Goal: Transaction & Acquisition: Subscribe to service/newsletter

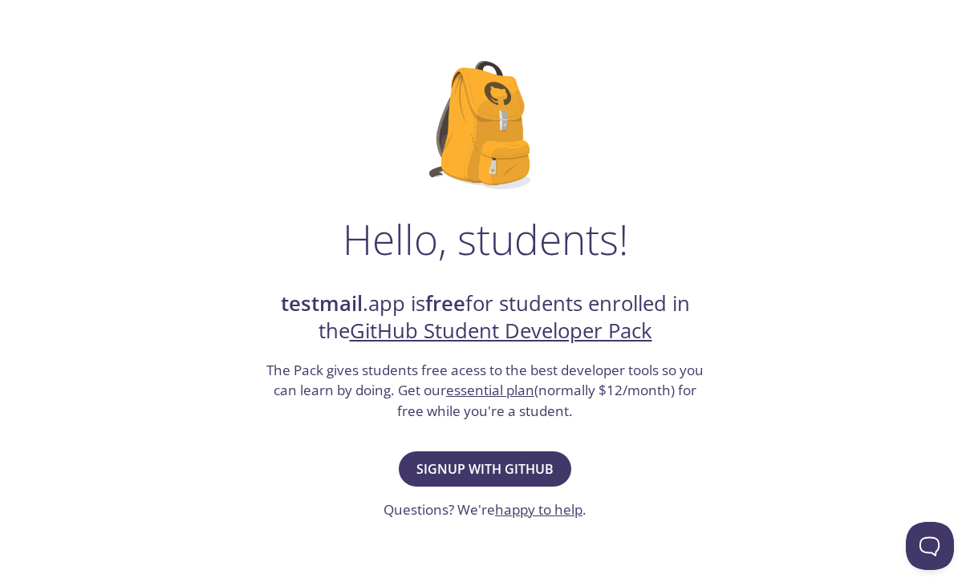
scroll to position [72, 0]
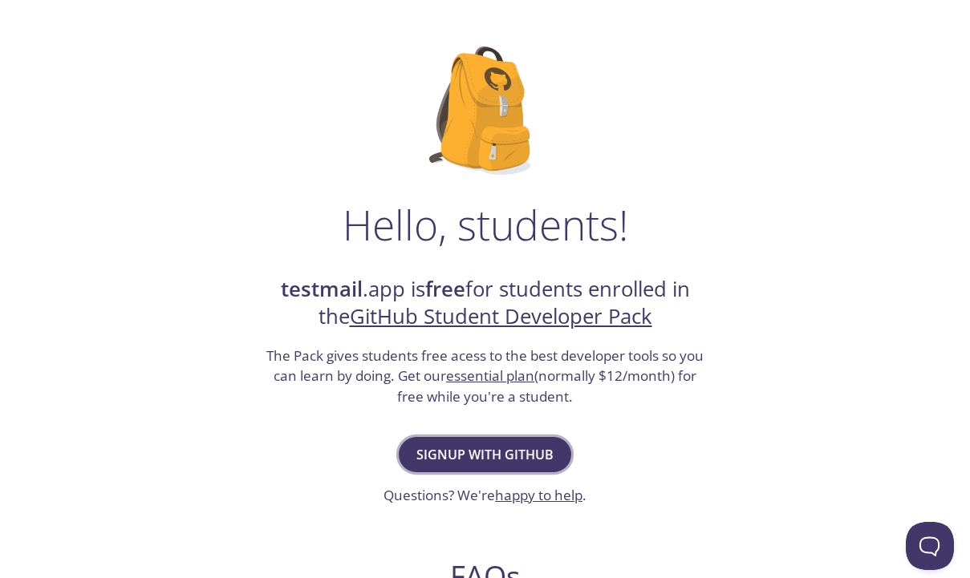
click at [481, 455] on span "Signup with GitHub" at bounding box center [484, 455] width 137 height 22
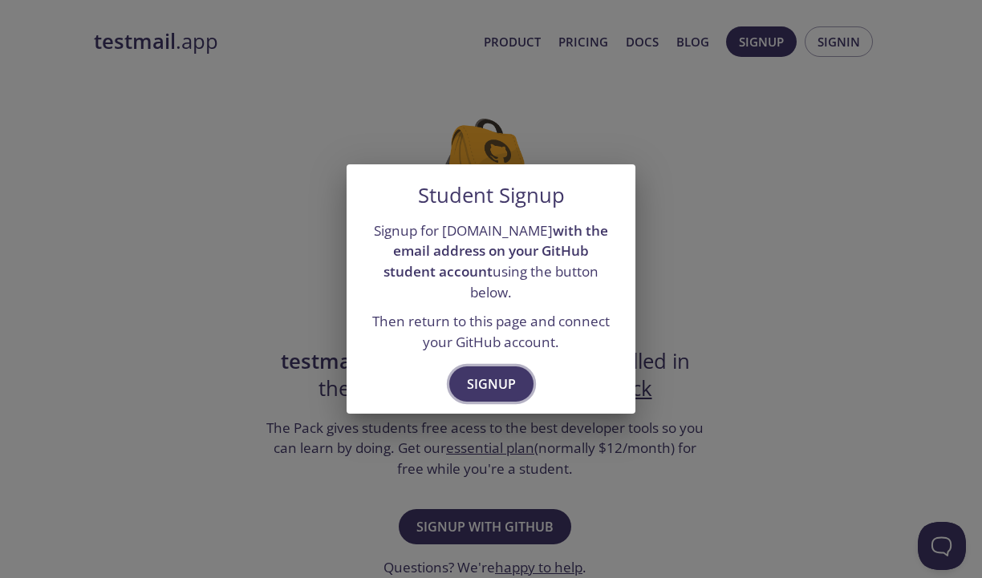
click at [482, 373] on span "Signup" at bounding box center [491, 384] width 49 height 22
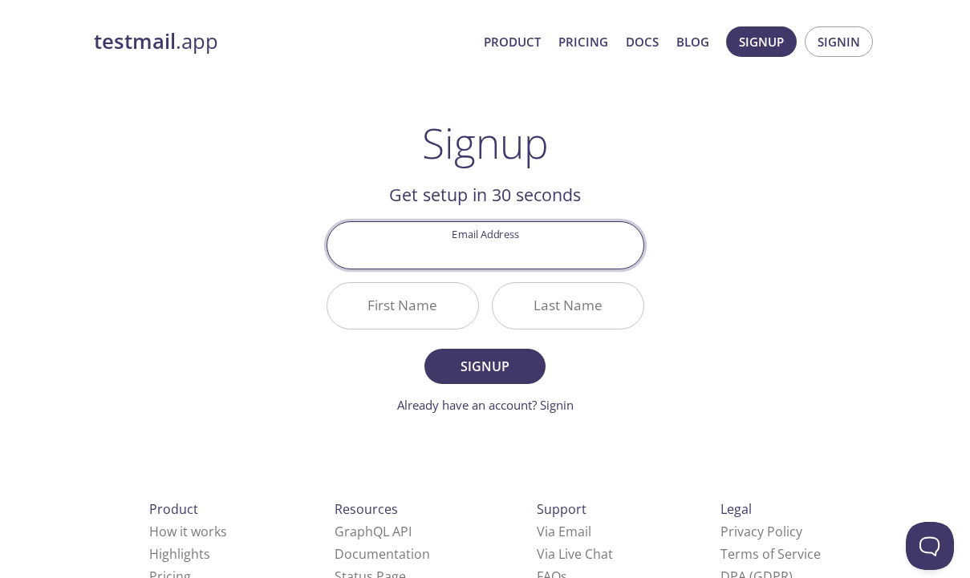
click at [672, 224] on div "testmail .app Product Pricing Docs Blog Signup Signin Signup Get setup in 30 se…" at bounding box center [486, 384] width 822 height 736
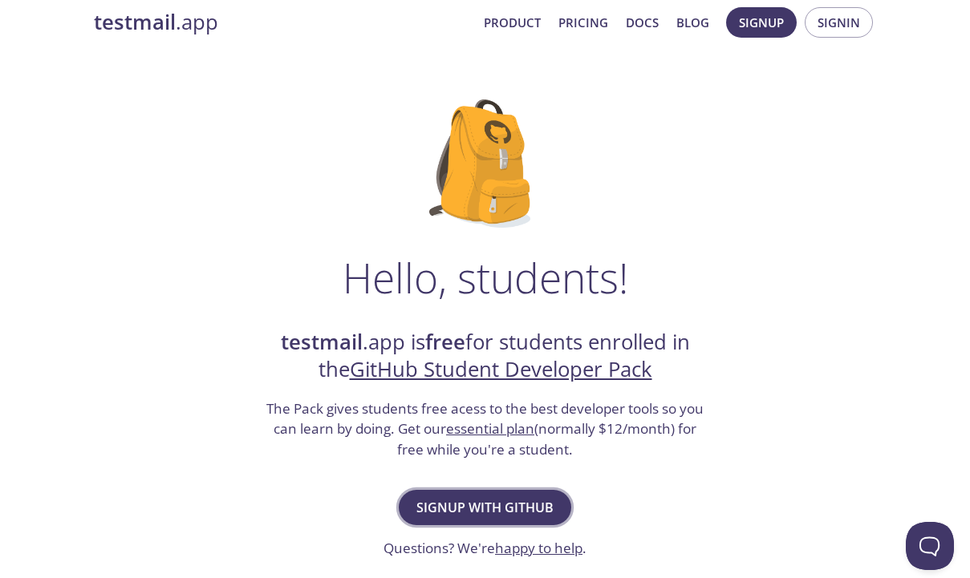
scroll to position [4, 0]
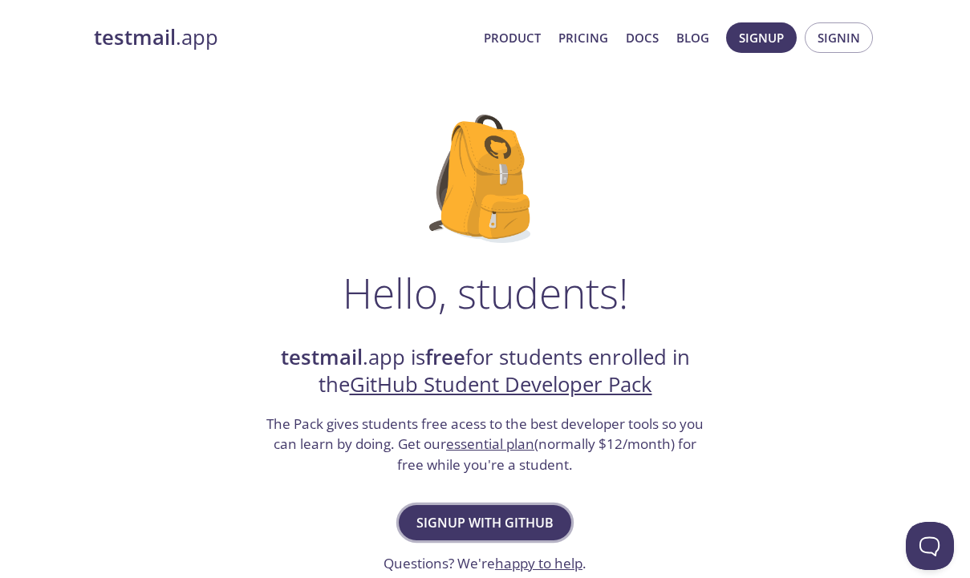
click at [501, 524] on span "Signup with GitHub" at bounding box center [484, 523] width 137 height 22
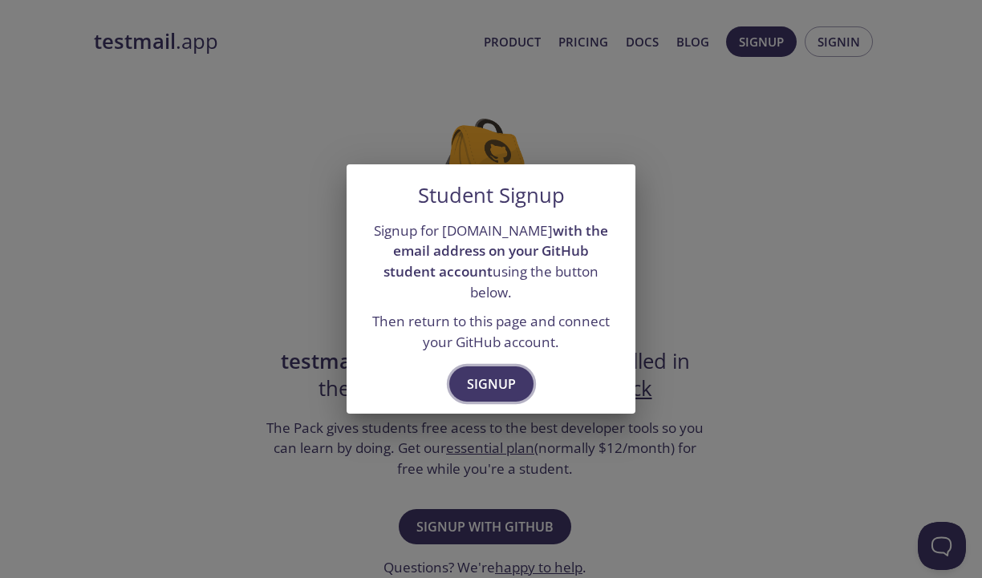
click at [490, 379] on span "Signup" at bounding box center [491, 384] width 49 height 22
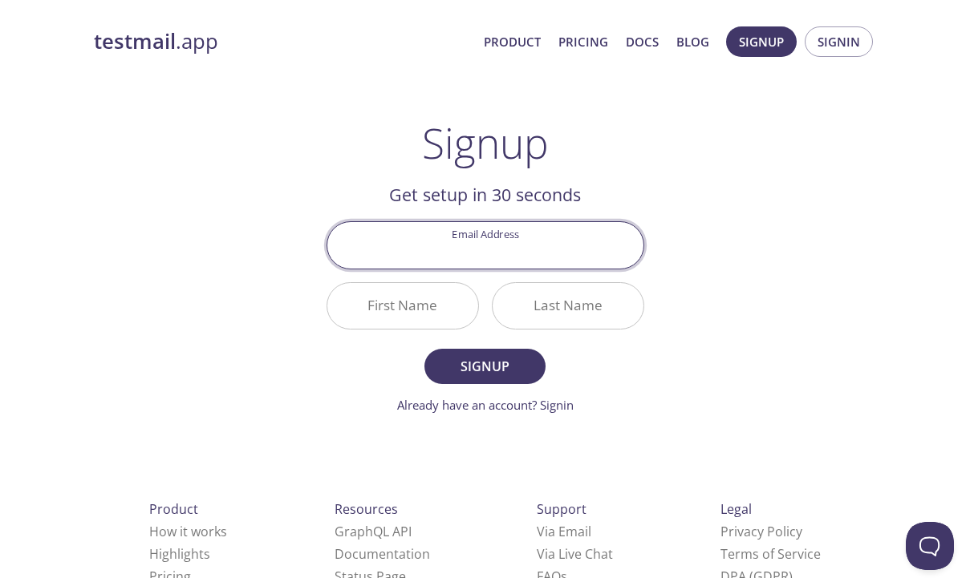
click at [667, 245] on div "testmail .app Product Pricing Docs Blog Signup Signin Signup Get setup in 30 se…" at bounding box center [486, 384] width 822 height 736
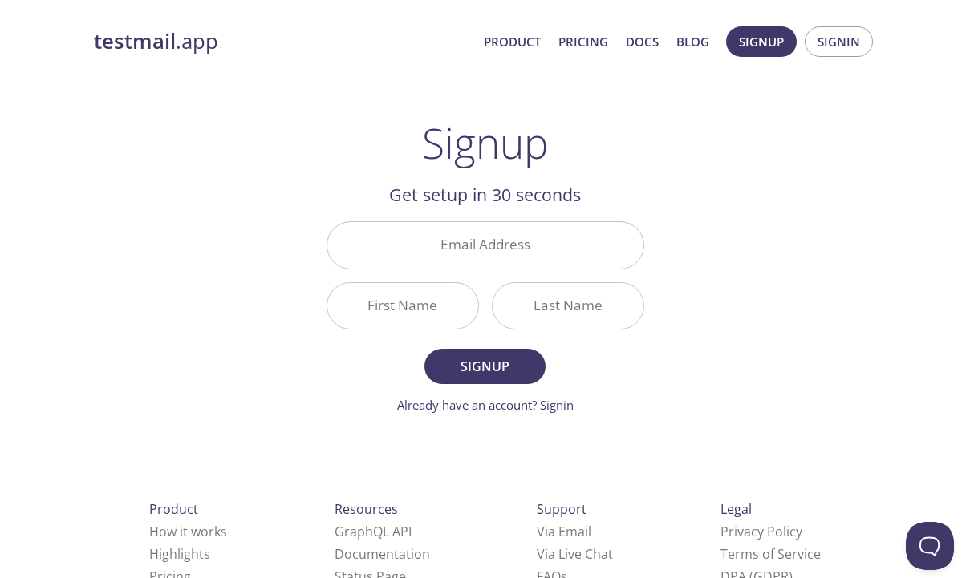
click at [525, 243] on input "Email Address" at bounding box center [485, 245] width 316 height 46
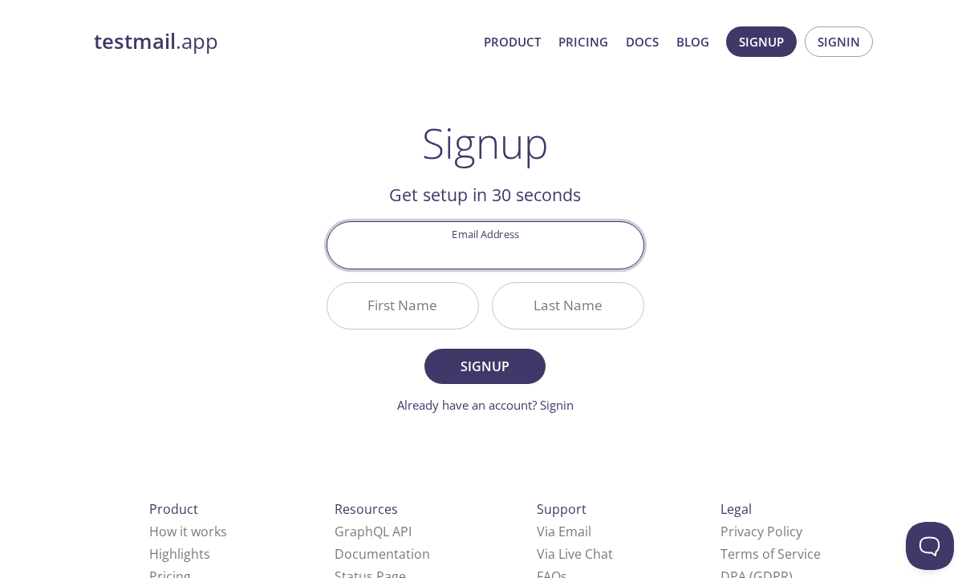
click at [708, 290] on div "testmail .app Product Pricing Docs Blog Signup Signin Signup Get setup in 30 se…" at bounding box center [486, 384] width 822 height 736
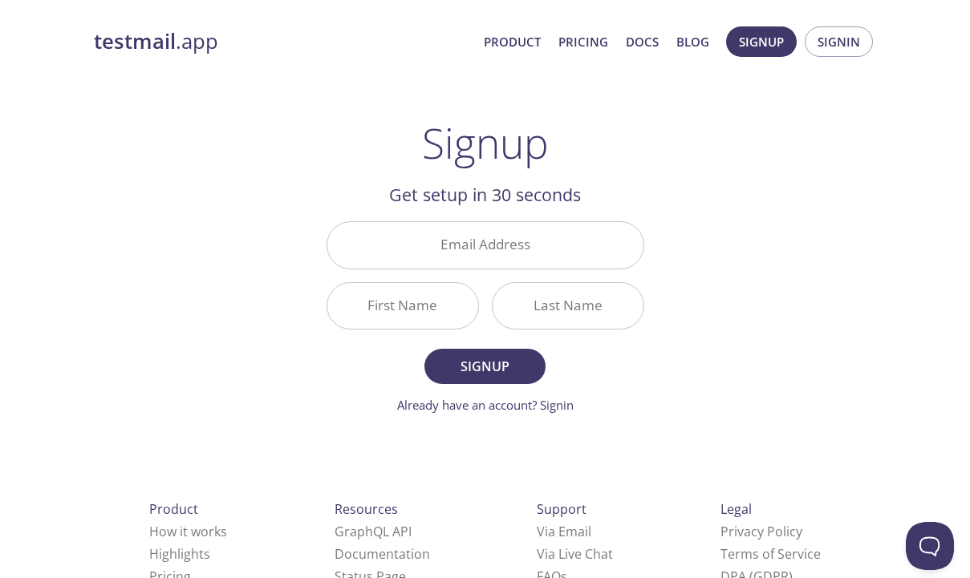
click at [408, 299] on input "First Name" at bounding box center [402, 306] width 151 height 46
